Goal: Find specific page/section: Find specific page/section

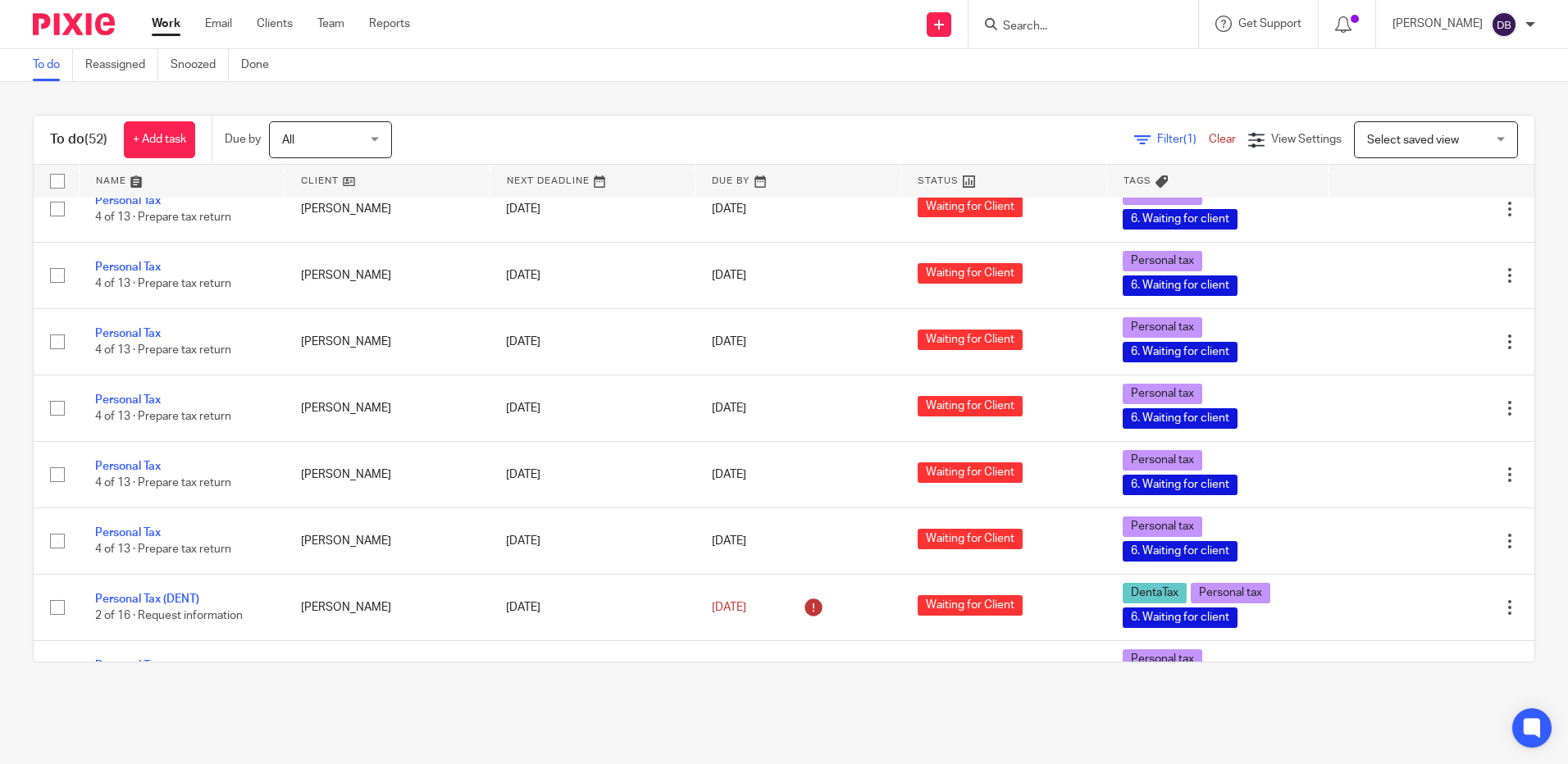
scroll to position [3011, 0]
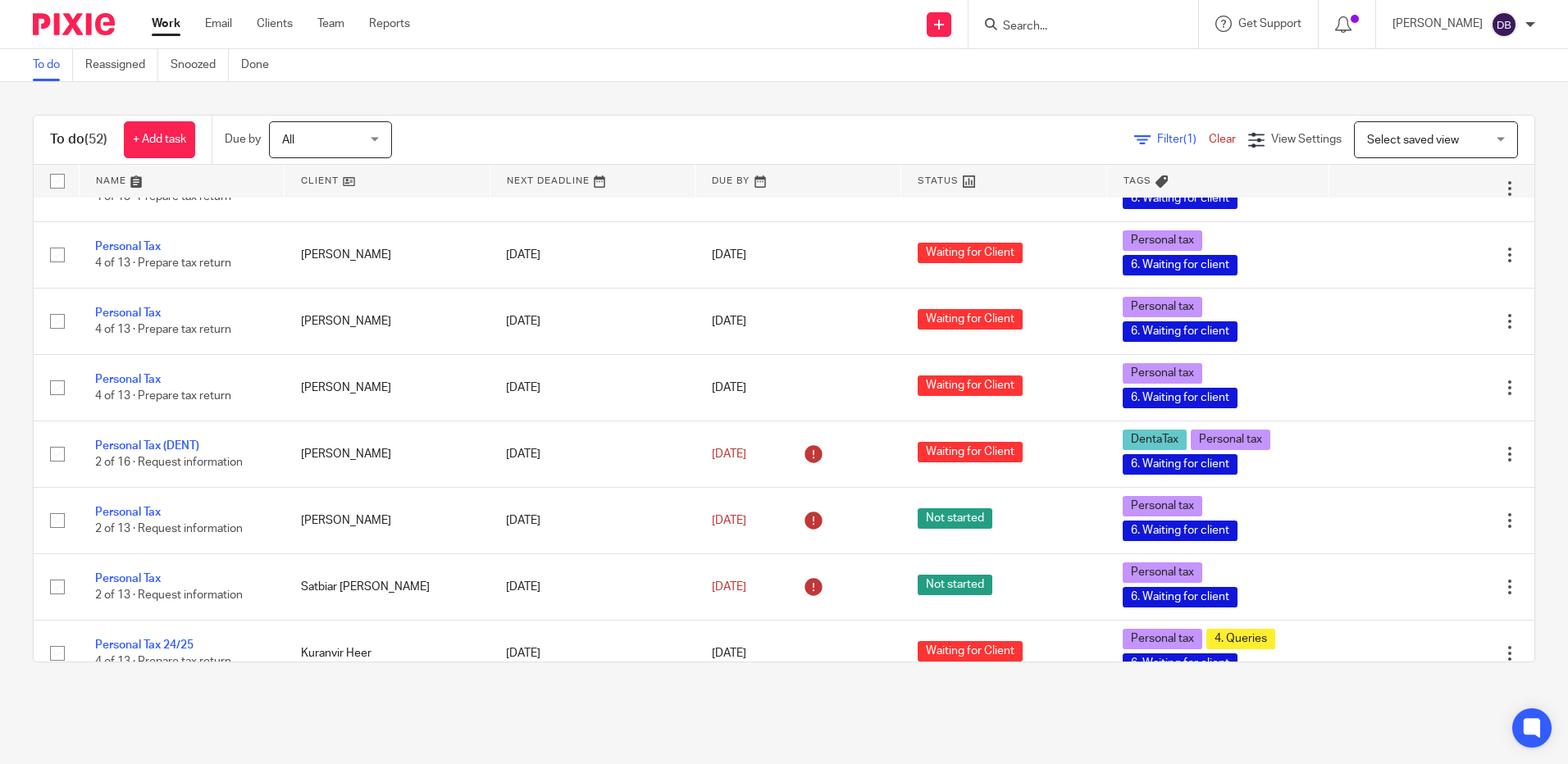
click at [1069, 20] on input "Search" at bounding box center [1075, 27] width 148 height 15
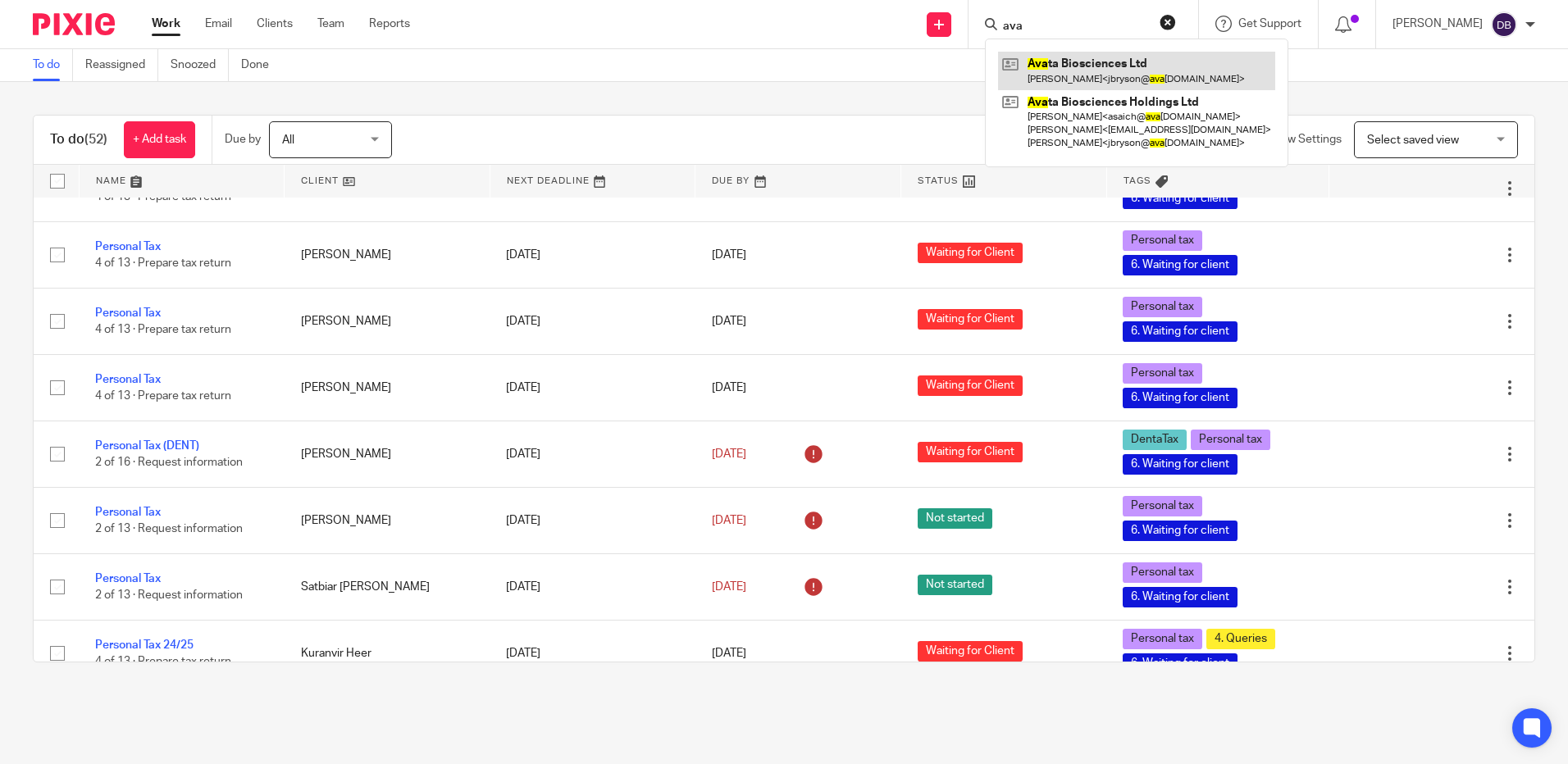
type input "ava"
click at [1063, 57] on link at bounding box center [1136, 70] width 277 height 38
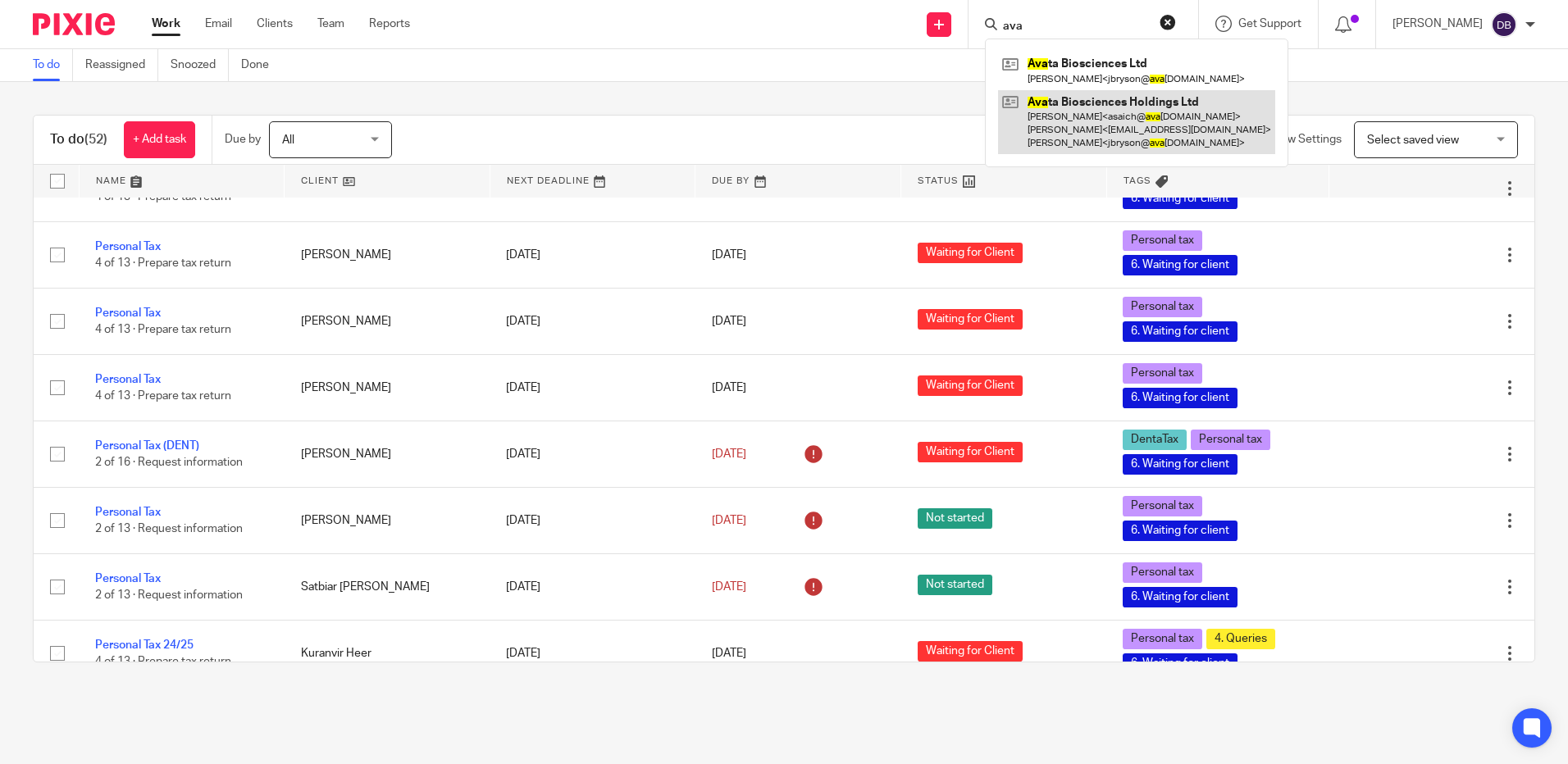
click at [1066, 121] on link at bounding box center [1136, 122] width 277 height 65
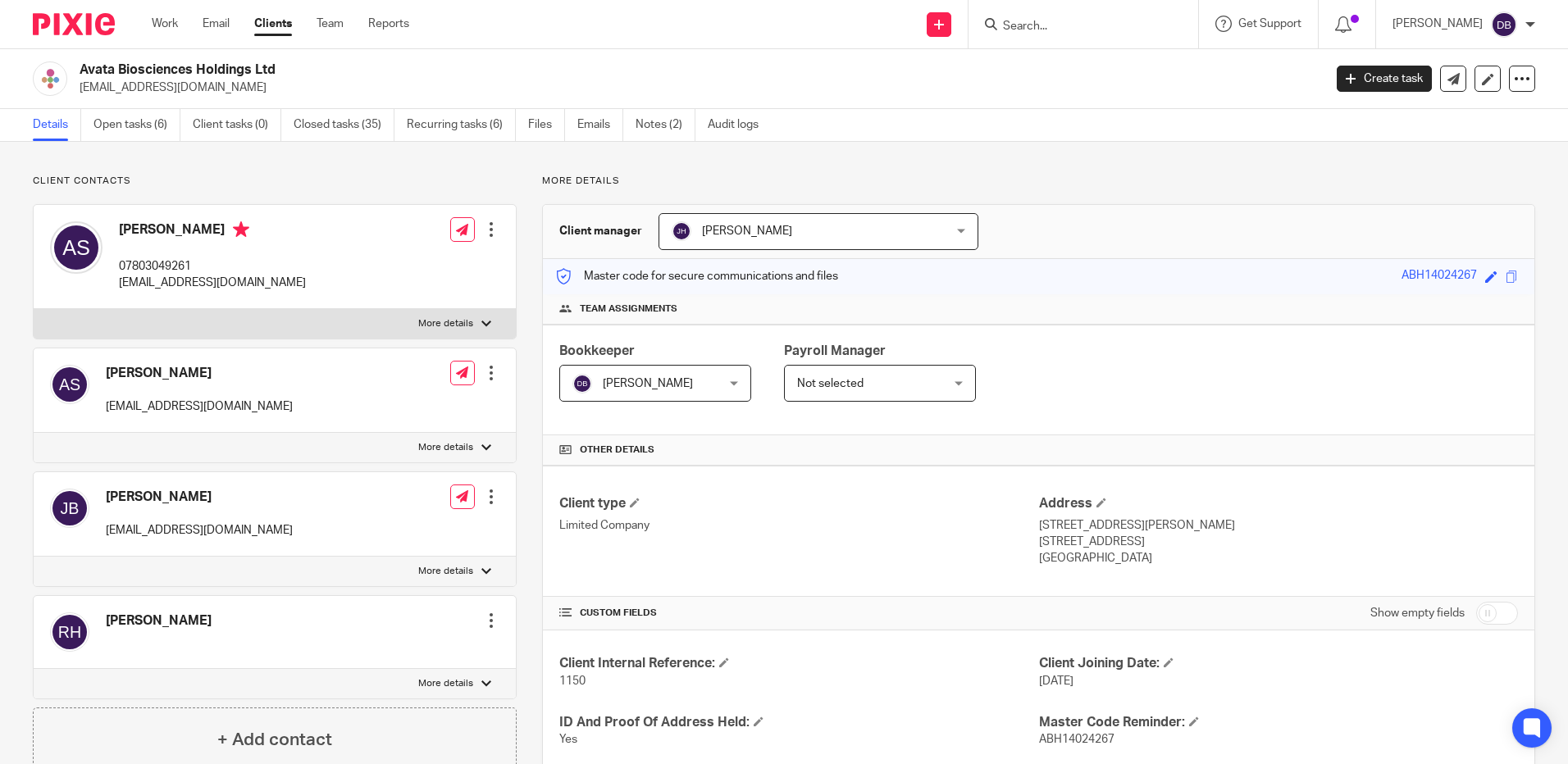
click at [165, 141] on div "Details Open tasks (6) Client tasks (0) Closed tasks (35) Recurring tasks (6) F…" at bounding box center [784, 126] width 1568 height 33
click at [159, 129] on link "Open tasks (6)" at bounding box center [137, 125] width 87 height 32
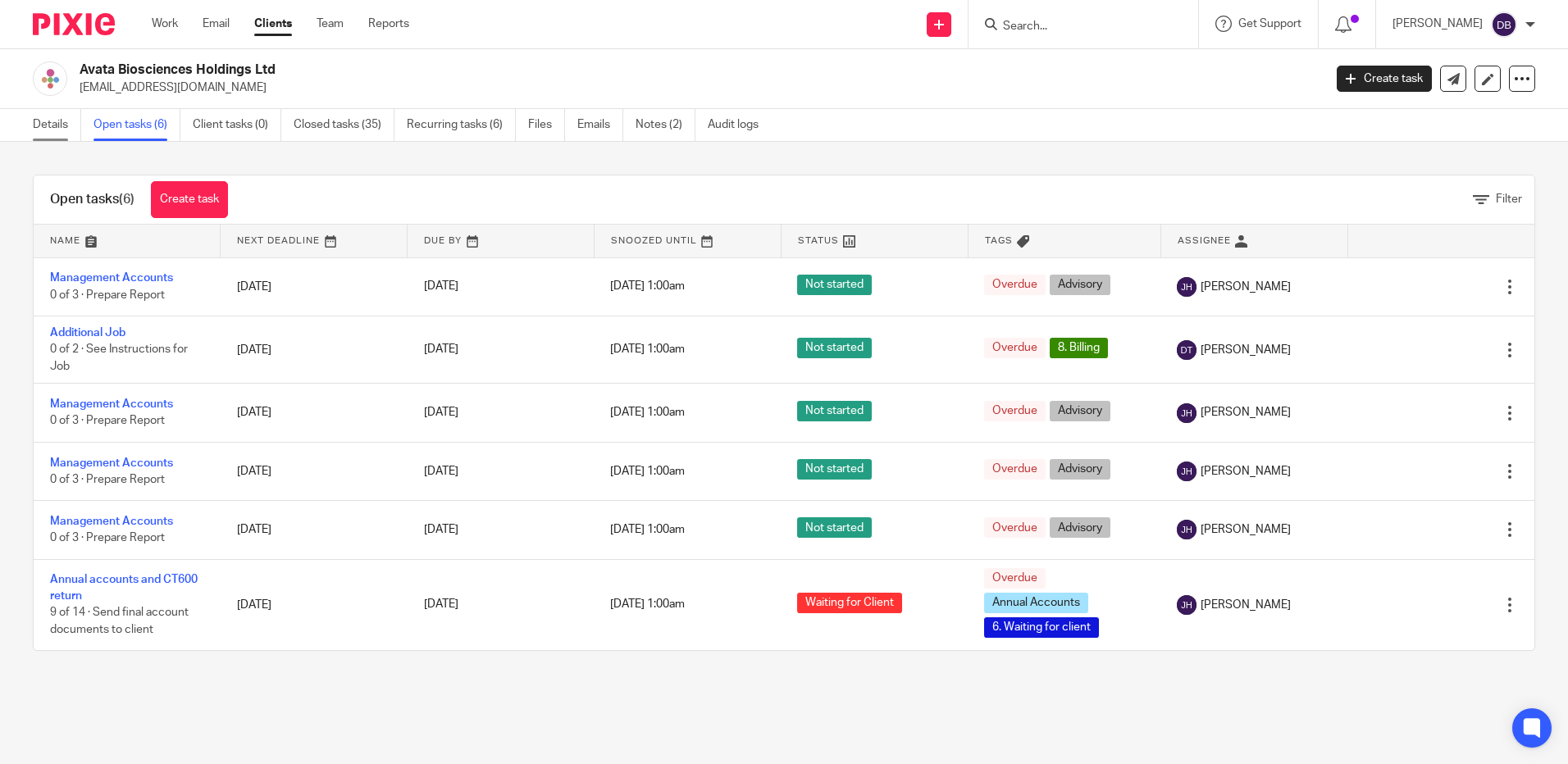
click at [57, 124] on link "Details" at bounding box center [57, 125] width 49 height 32
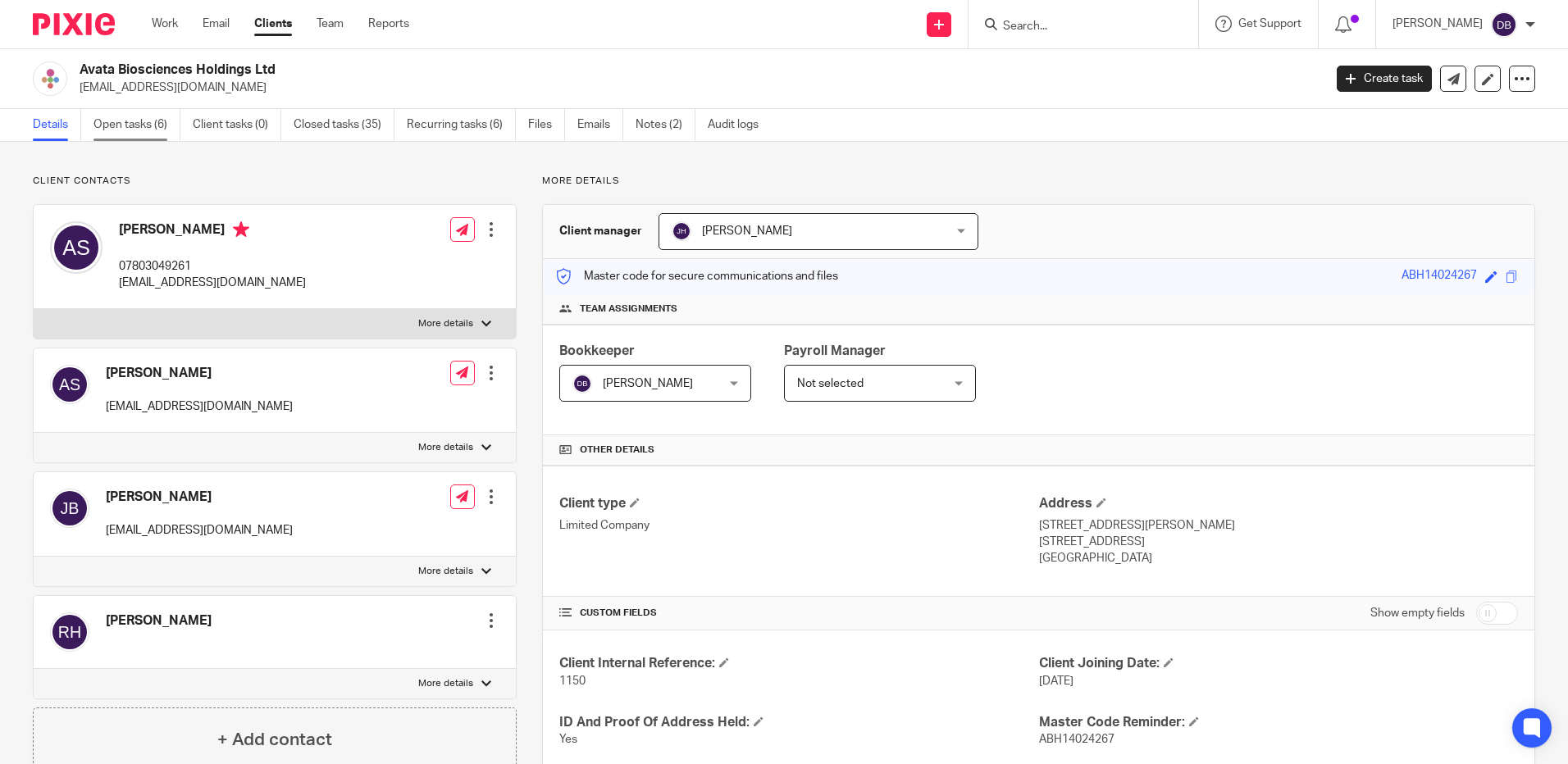
click at [130, 114] on link "Open tasks (6)" at bounding box center [137, 125] width 87 height 32
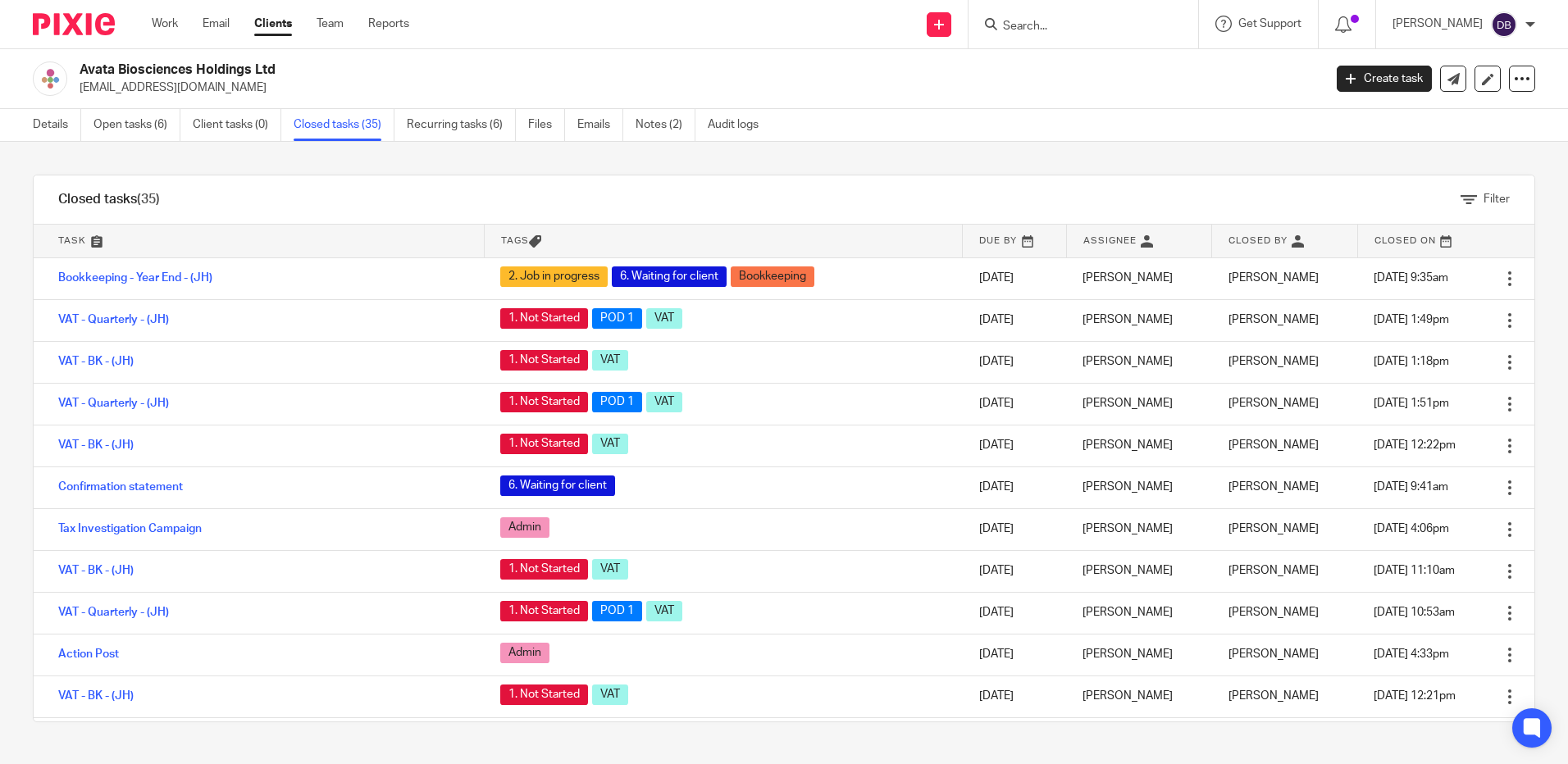
click at [453, 125] on link "Recurring tasks (6)" at bounding box center [461, 125] width 109 height 32
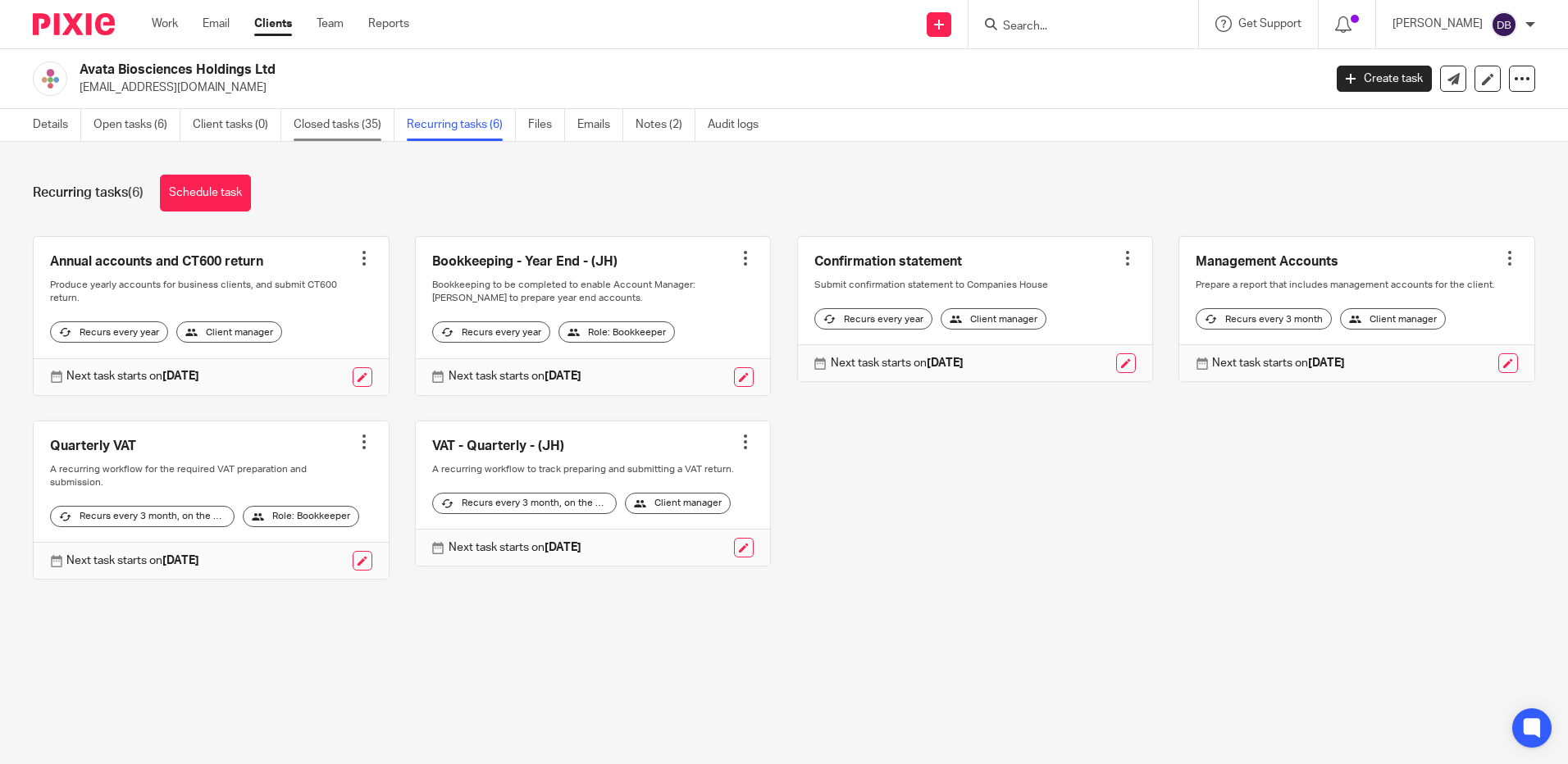
click at [364, 122] on link "Closed tasks (35)" at bounding box center [344, 125] width 101 height 32
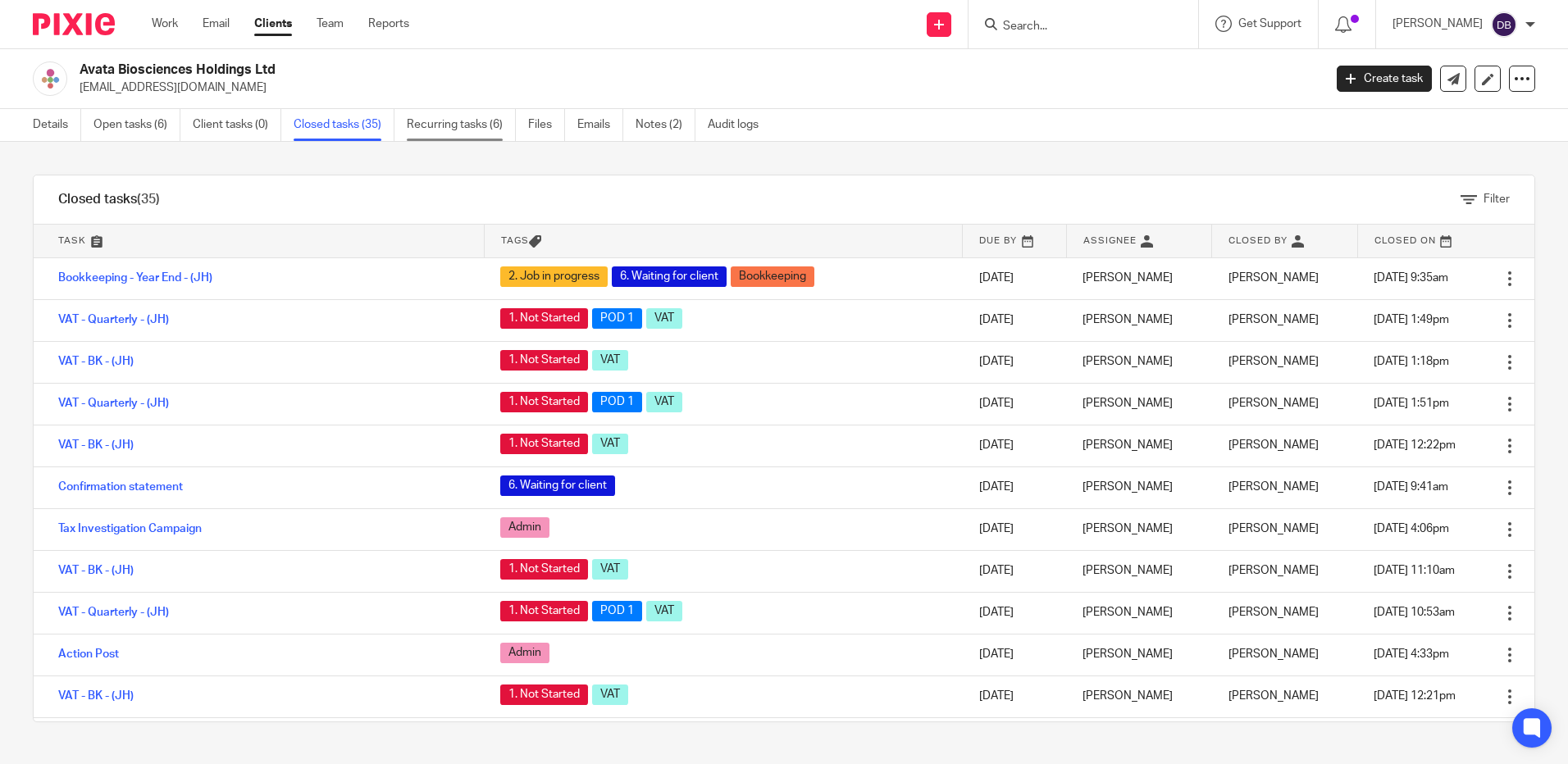
click at [443, 114] on link "Recurring tasks (6)" at bounding box center [461, 125] width 109 height 32
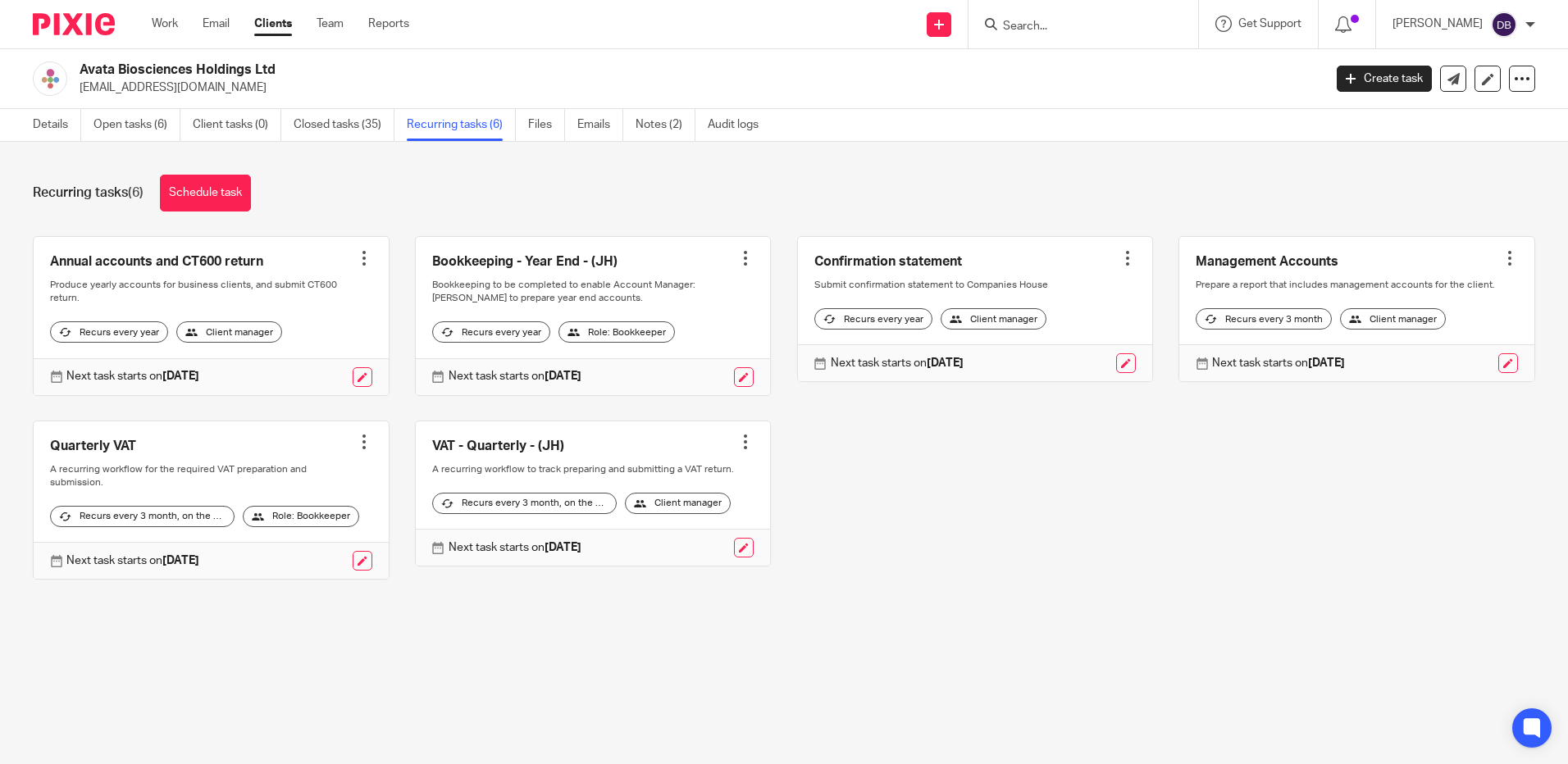
click at [1026, 30] on input "Search" at bounding box center [1075, 27] width 148 height 15
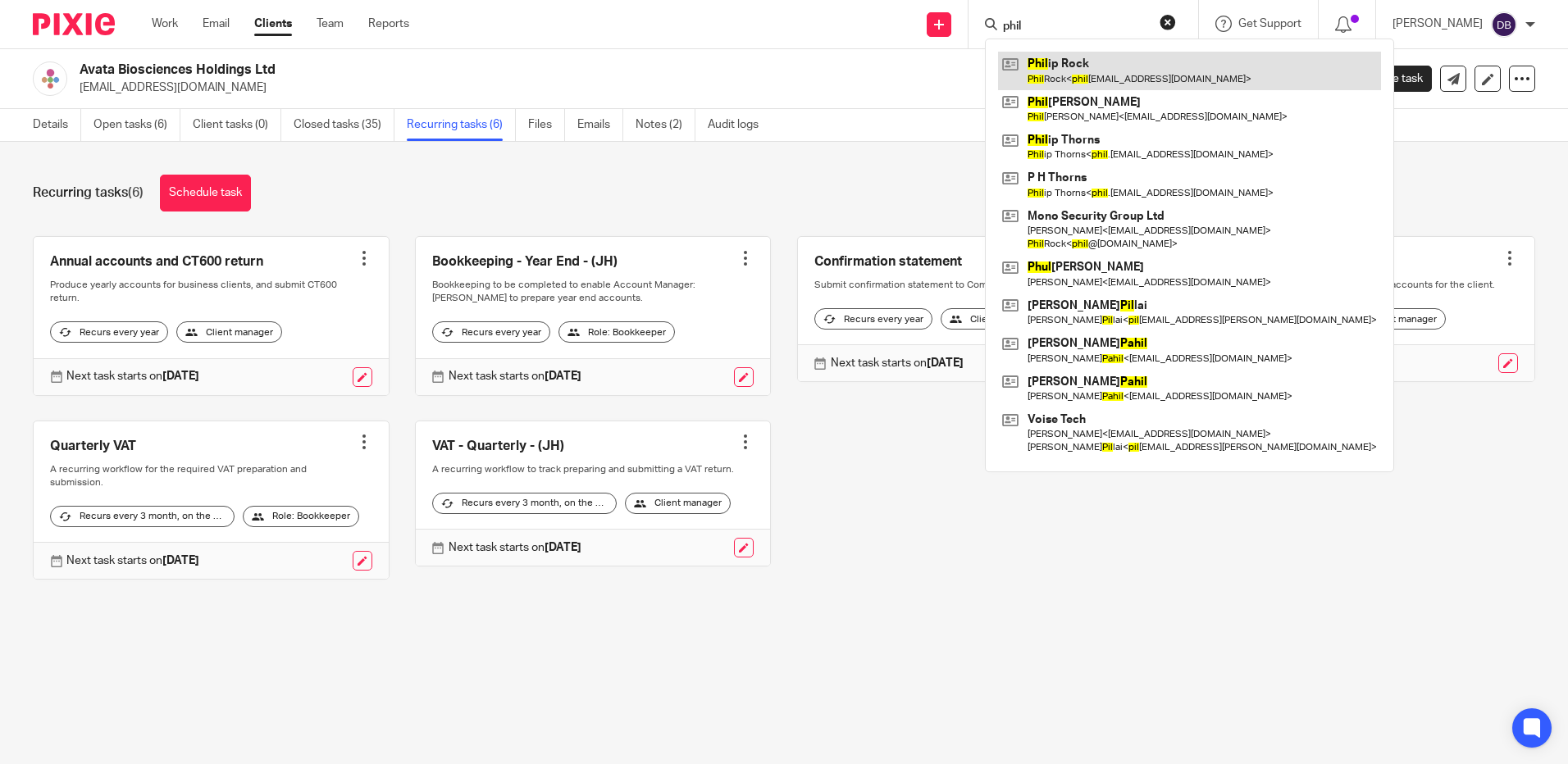
type input "phil"
click at [1152, 80] on link at bounding box center [1189, 70] width 383 height 38
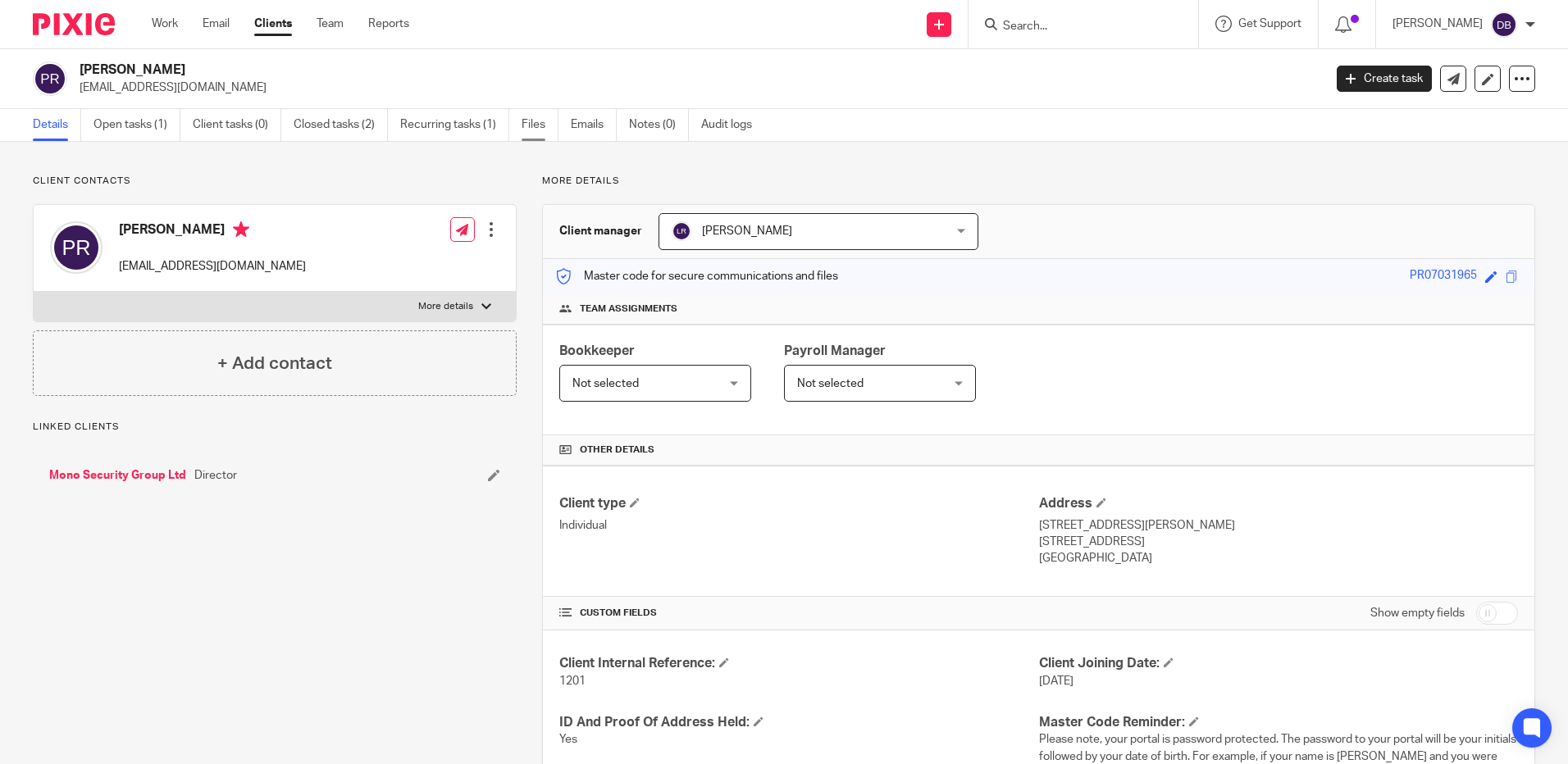
click at [531, 132] on link "Files" at bounding box center [540, 125] width 37 height 32
